Goal: Find specific page/section: Find specific page/section

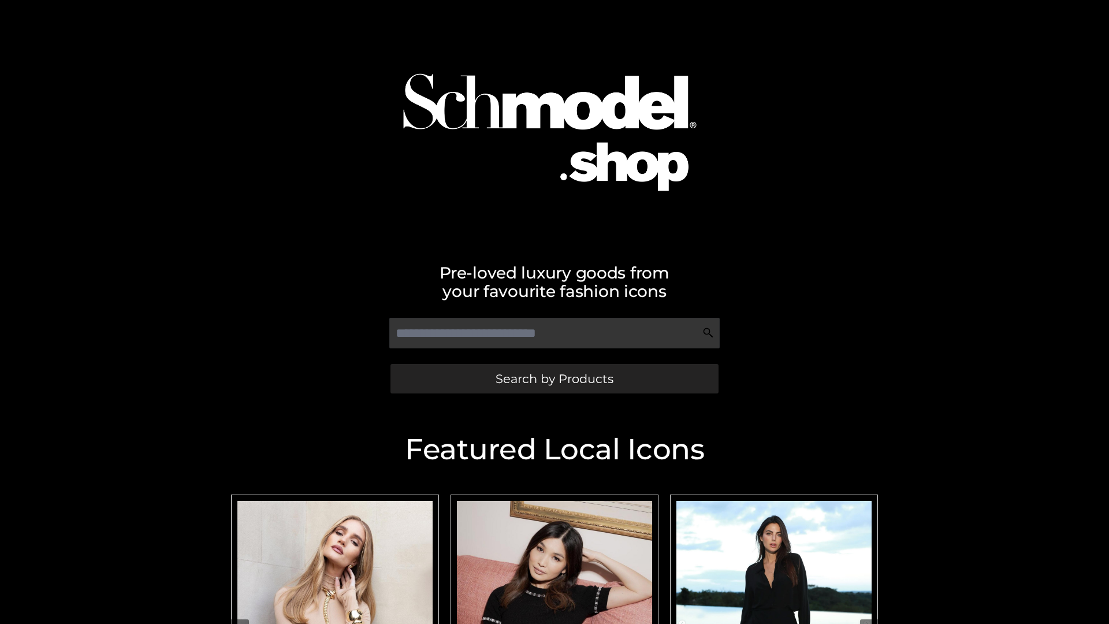
click at [554, 378] on span "Search by Products" at bounding box center [555, 378] width 118 height 12
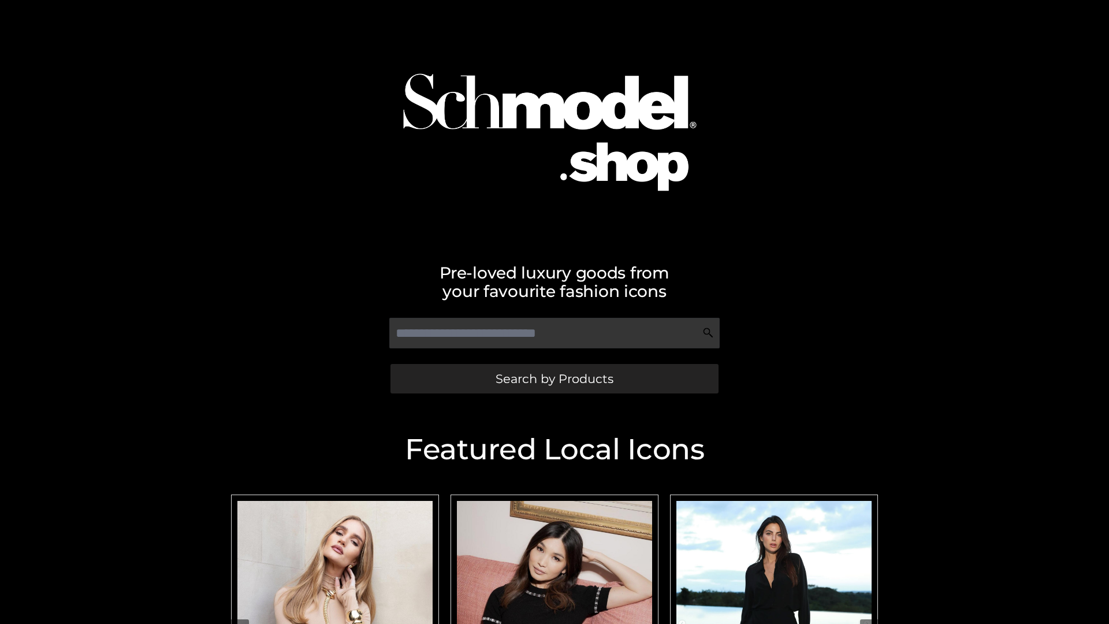
click at [554, 378] on span "Search by Products" at bounding box center [555, 378] width 118 height 12
